Goal: Transaction & Acquisition: Book appointment/travel/reservation

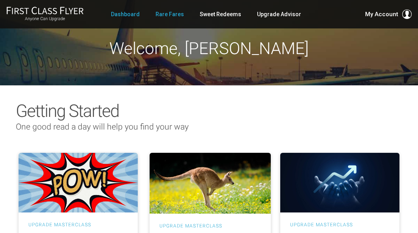
click at [162, 12] on link "Rare Fares" at bounding box center [170, 14] width 28 height 14
click at [172, 15] on link "Rare Fares" at bounding box center [170, 14] width 28 height 14
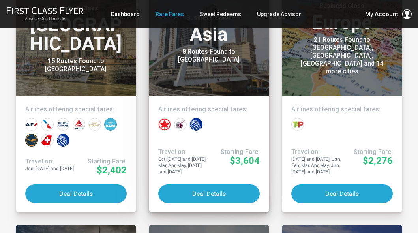
scroll to position [246, 0]
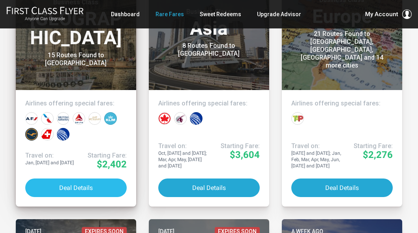
click at [84, 182] on button "Deal Details" at bounding box center [75, 187] width 101 height 19
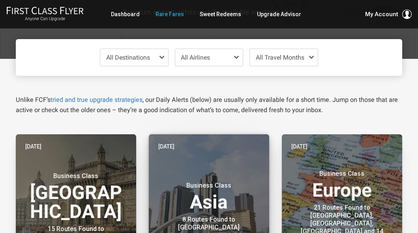
scroll to position [67, 0]
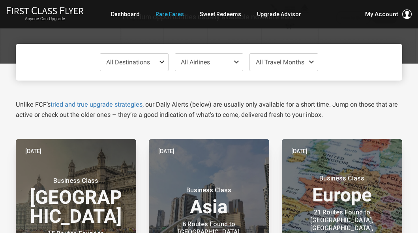
click at [163, 60] on span at bounding box center [163, 62] width 9 height 6
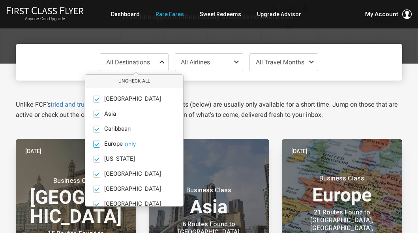
click at [131, 144] on button "only" at bounding box center [130, 144] width 11 height 7
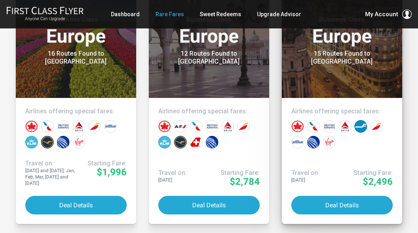
scroll to position [497, 0]
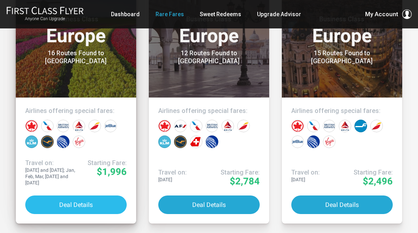
click at [78, 205] on button "Deal Details" at bounding box center [75, 204] width 101 height 19
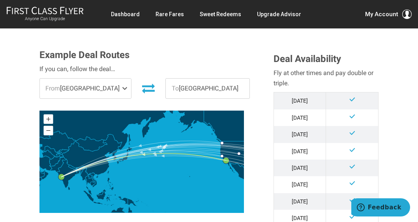
scroll to position [178, 0]
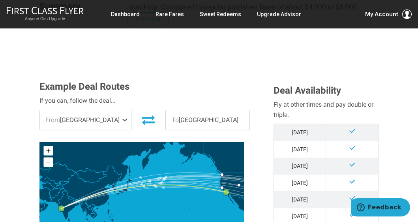
click at [122, 118] on span at bounding box center [126, 120] width 9 height 20
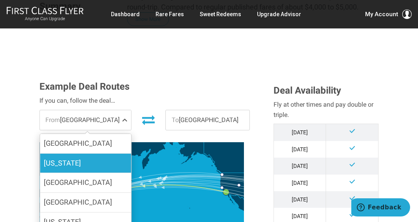
click at [72, 164] on span "[US_STATE]" at bounding box center [62, 163] width 37 height 8
click at [0, 0] on input "[US_STATE]" at bounding box center [0, 0] width 0 height 0
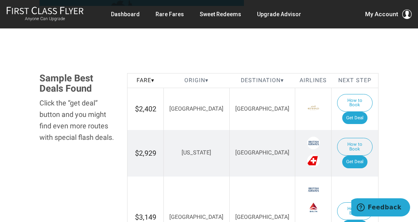
scroll to position [417, 0]
click at [362, 155] on link "Get Deal" at bounding box center [354, 161] width 25 height 13
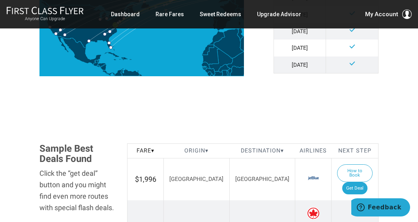
scroll to position [379, 0]
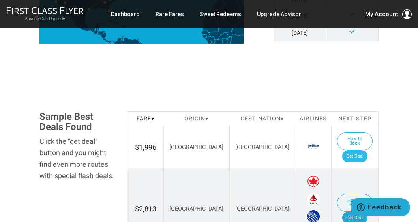
click at [364, 150] on link "Get Deal" at bounding box center [354, 156] width 25 height 13
